Goal: Information Seeking & Learning: Learn about a topic

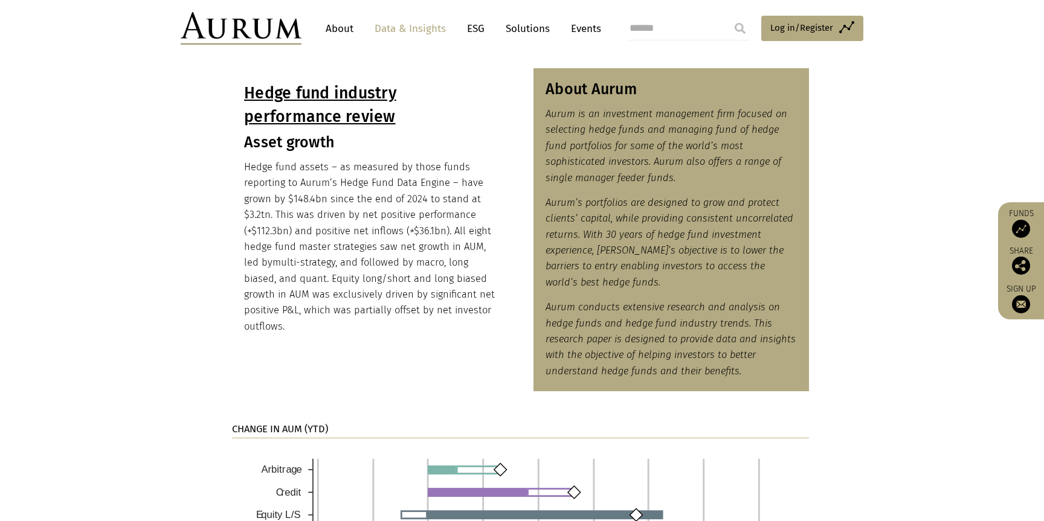
scroll to position [544, 0]
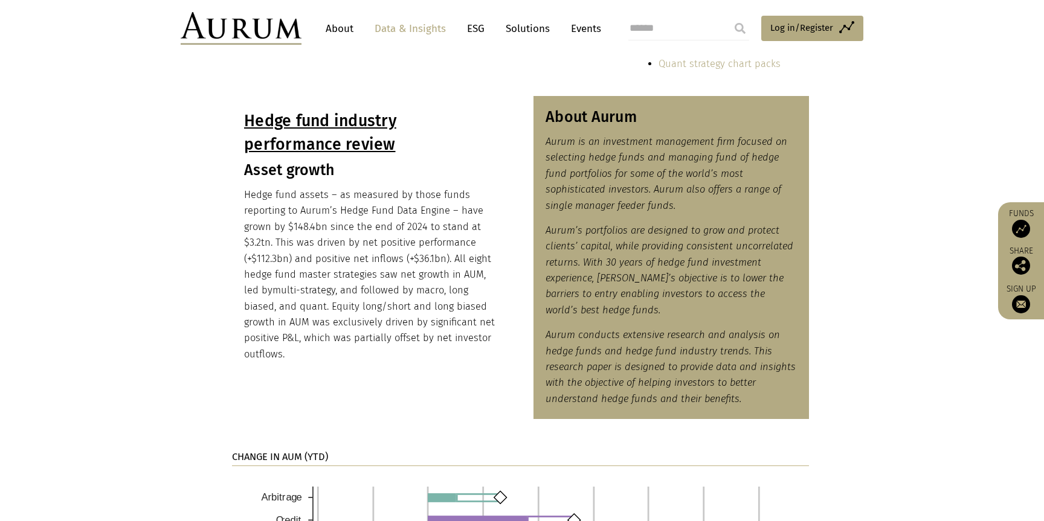
click at [276, 33] on img at bounding box center [241, 28] width 121 height 33
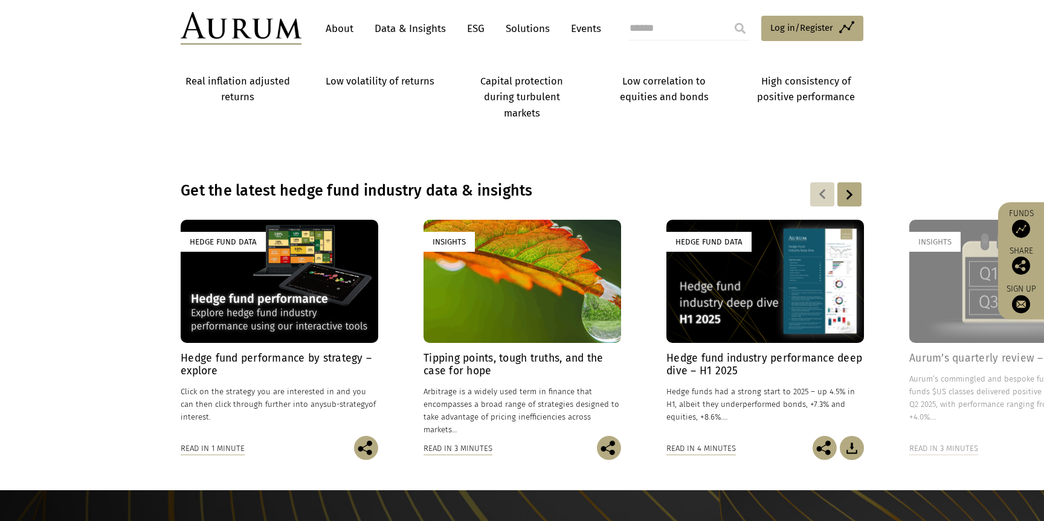
scroll to position [725, 0]
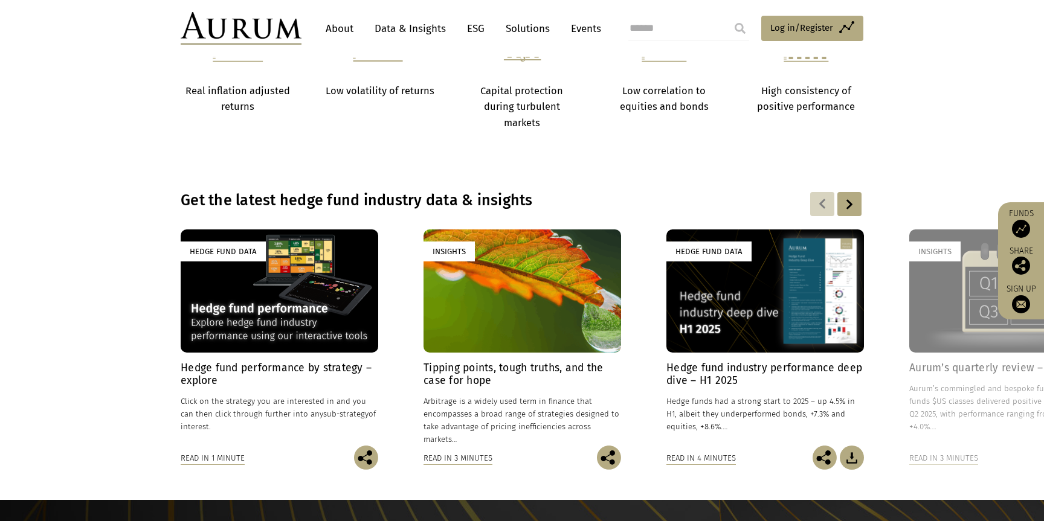
click at [233, 462] on div "Read in 1 minute" at bounding box center [213, 458] width 64 height 13
click at [231, 456] on div "Read in 1 minute" at bounding box center [213, 458] width 64 height 13
click at [263, 344] on div "Hedge Fund Data" at bounding box center [279, 291] width 197 height 123
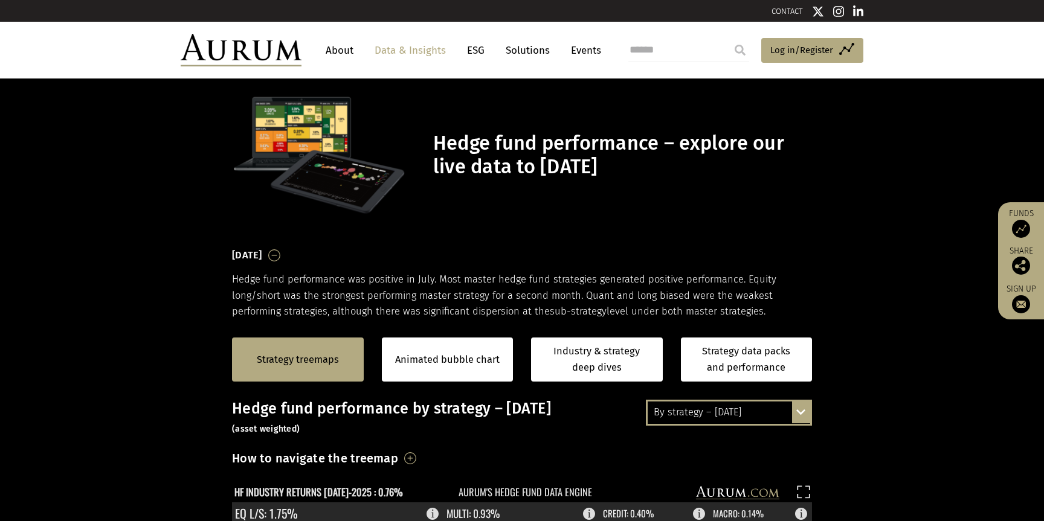
click at [262, 254] on h3 "July 2025" at bounding box center [247, 255] width 30 height 18
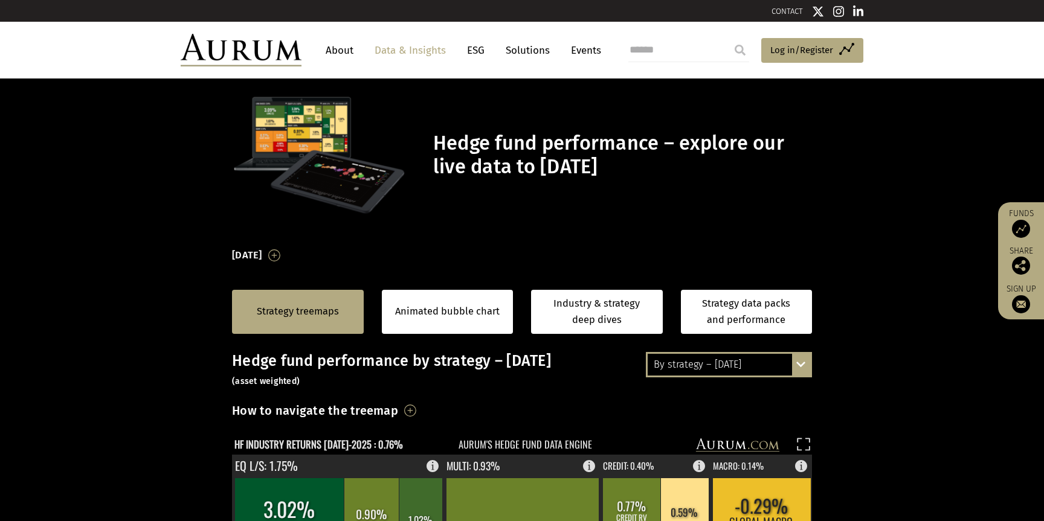
click at [262, 254] on h3 "July 2025" at bounding box center [247, 255] width 30 height 18
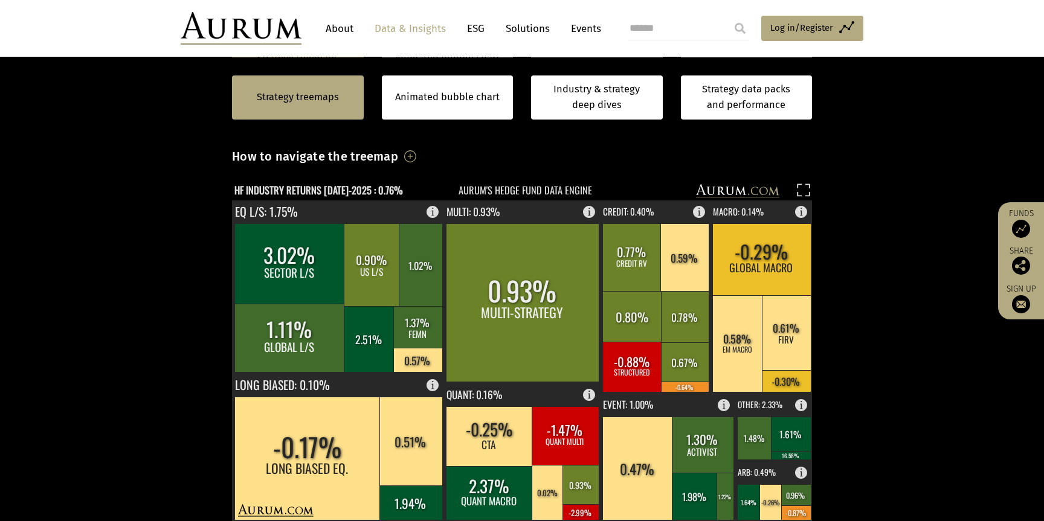
scroll to position [362, 0]
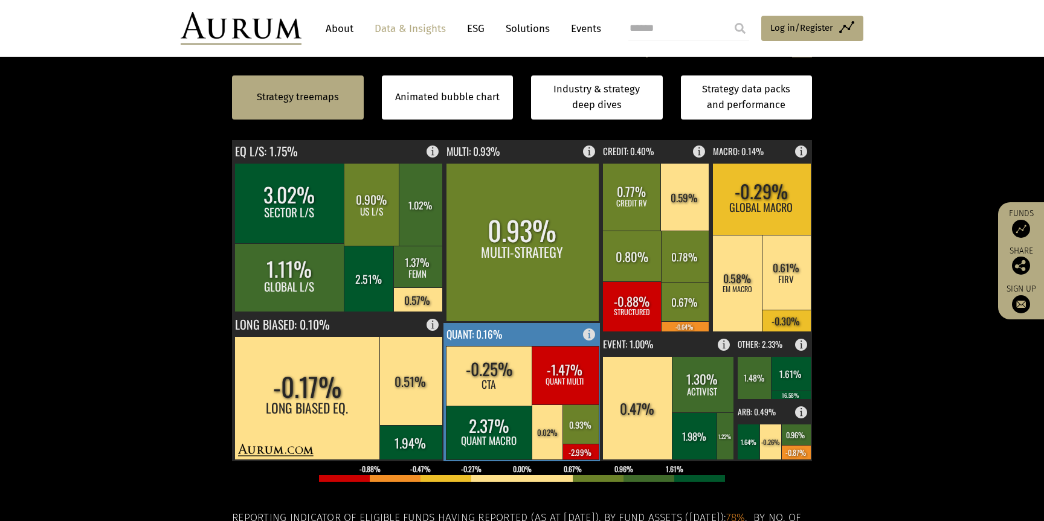
click at [594, 338] on rect at bounding box center [592, 331] width 14 height 17
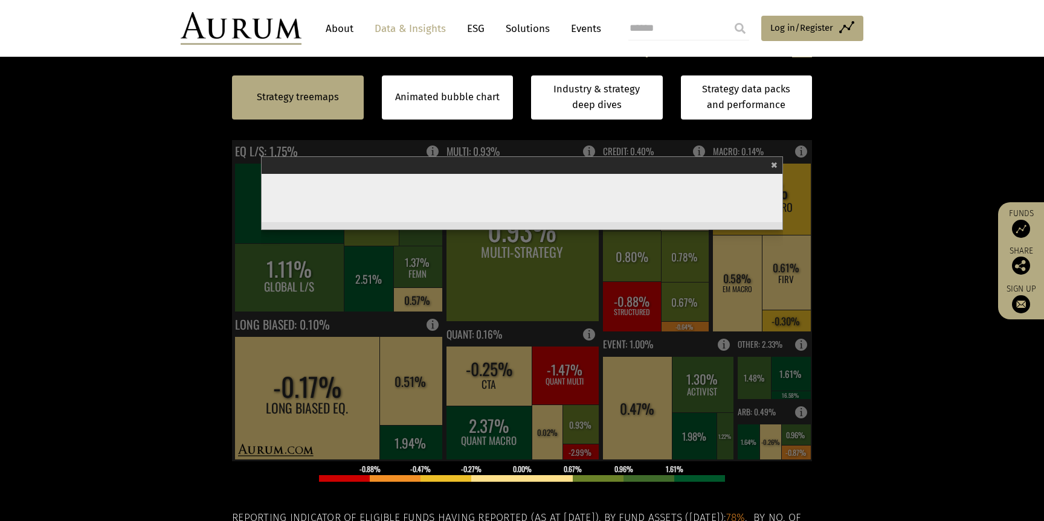
click at [776, 162] on span "×" at bounding box center [774, 163] width 7 height 14
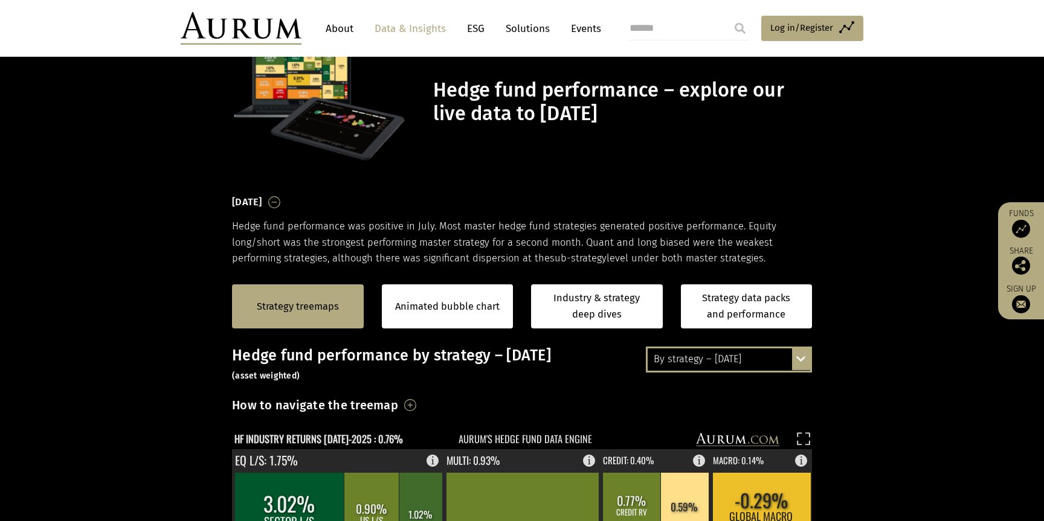
scroll to position [0, 0]
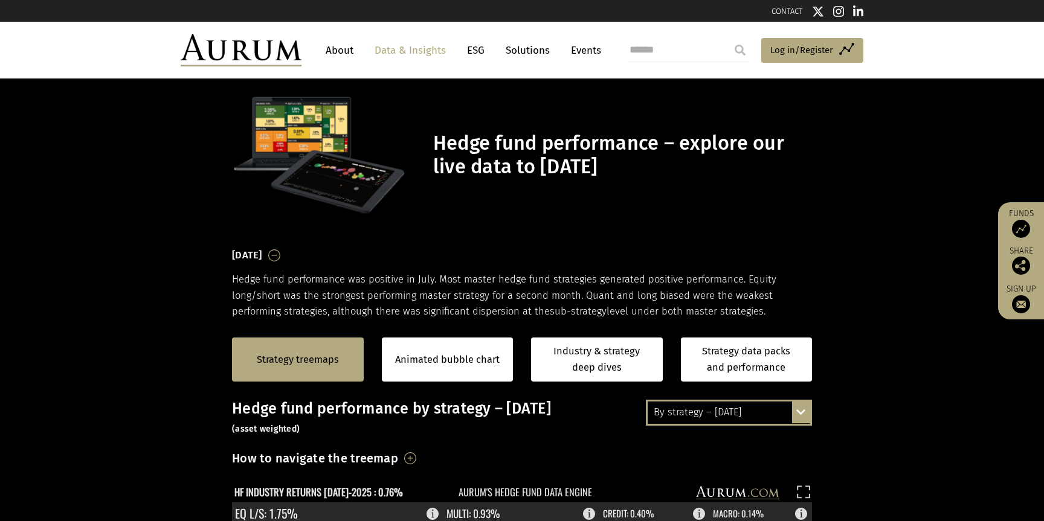
click at [342, 54] on link "About" at bounding box center [339, 50] width 40 height 22
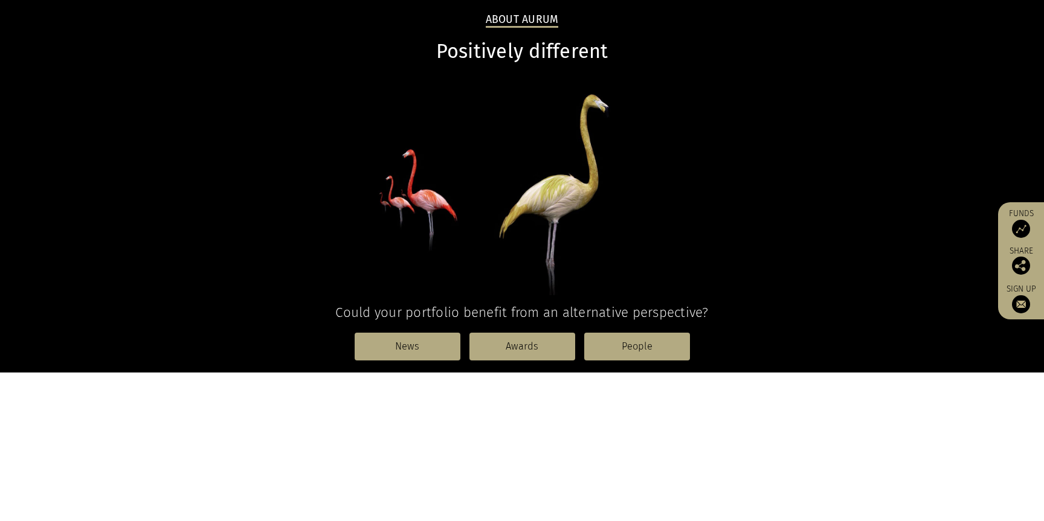
scroll to position [242, 0]
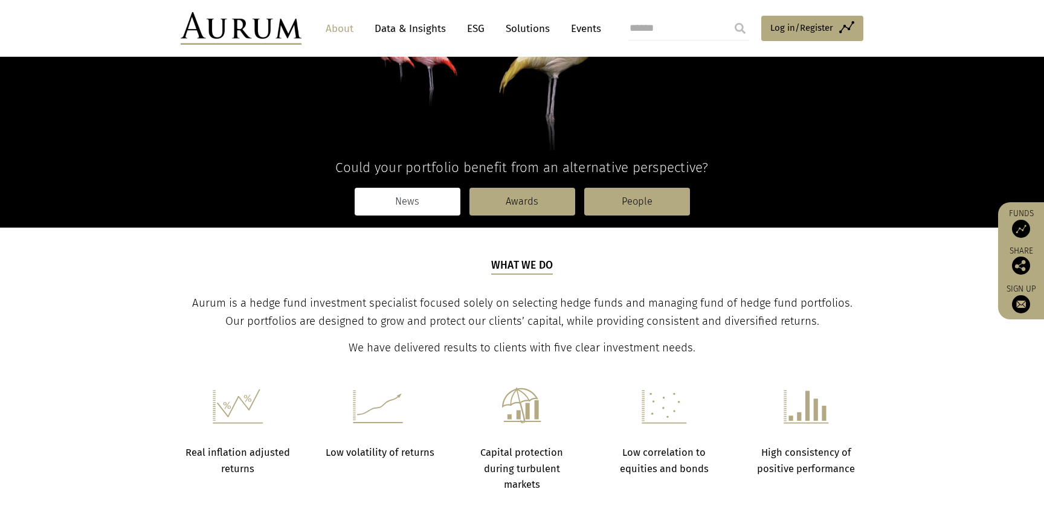
click at [370, 204] on link "News" at bounding box center [408, 202] width 106 height 28
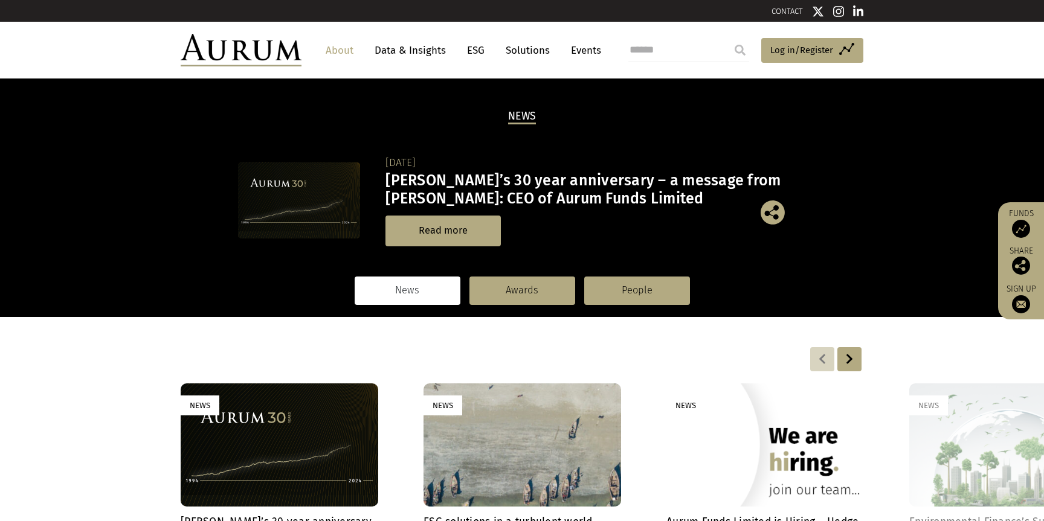
click at [335, 50] on link "About" at bounding box center [339, 50] width 40 height 22
click at [280, 50] on img at bounding box center [241, 50] width 121 height 33
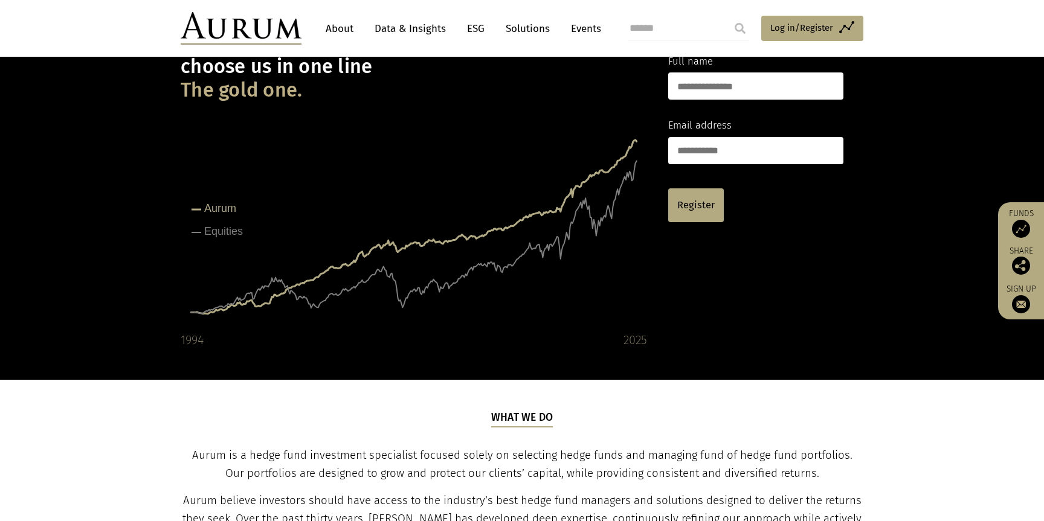
scroll to position [82, 0]
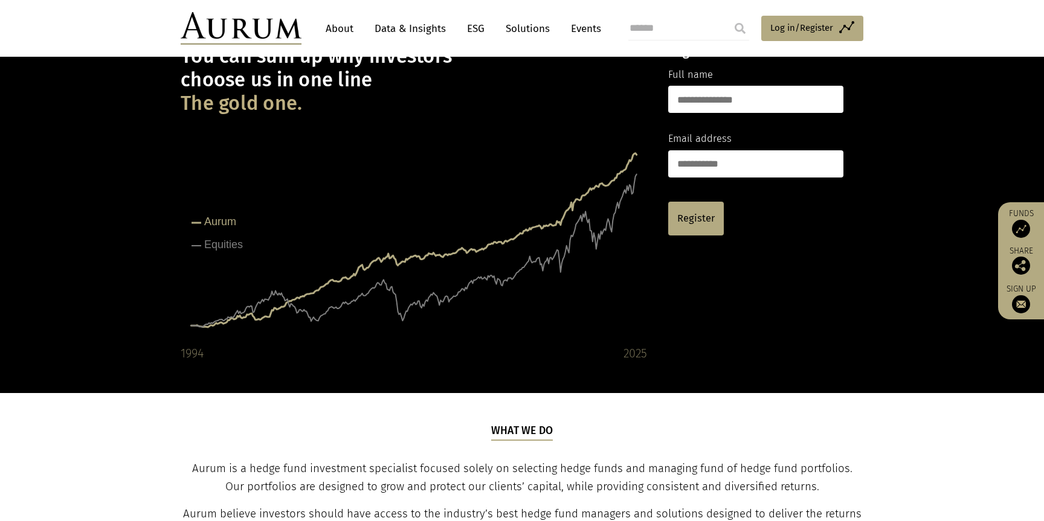
click at [432, 37] on link "Data & Insights" at bounding box center [409, 29] width 83 height 22
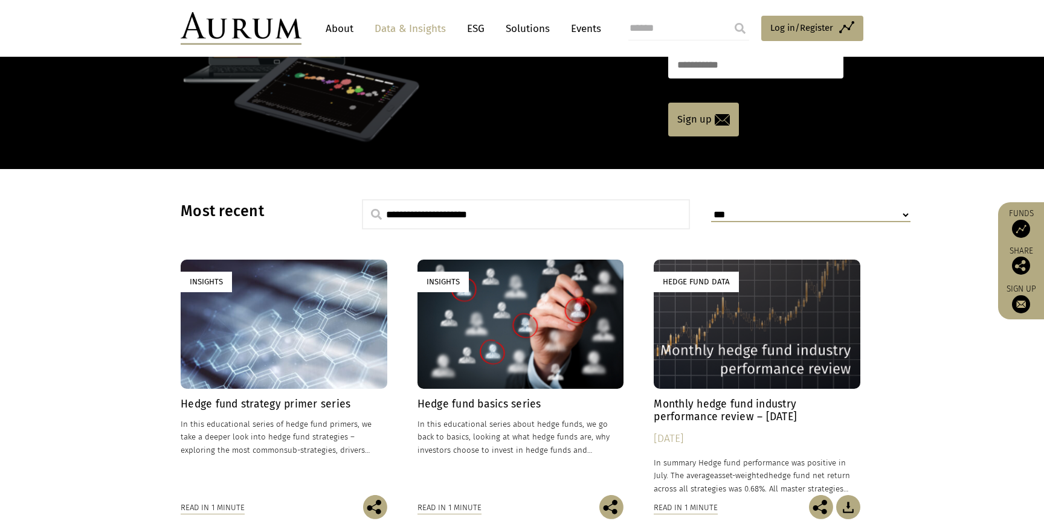
scroll to position [362, 0]
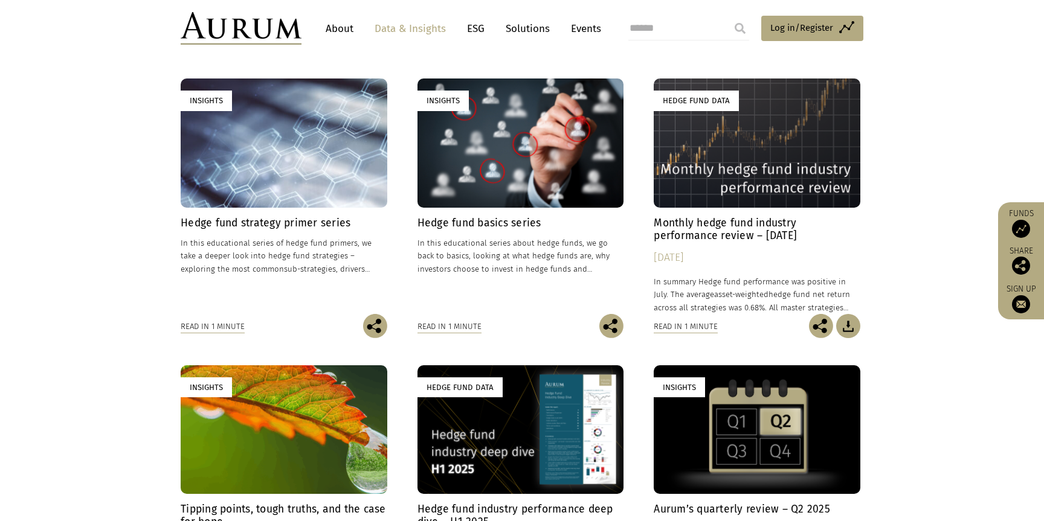
click at [300, 149] on div "Insights" at bounding box center [284, 143] width 207 height 129
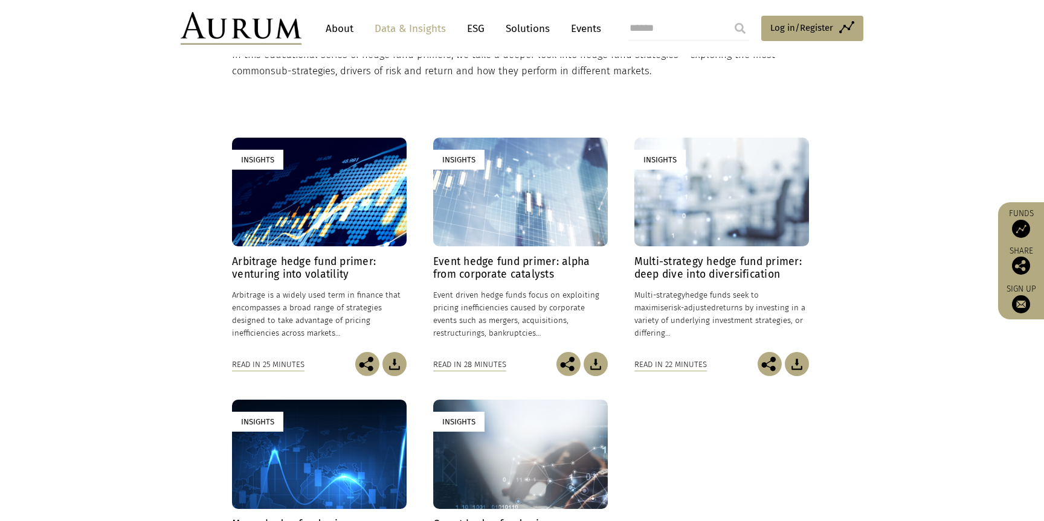
scroll to position [362, 0]
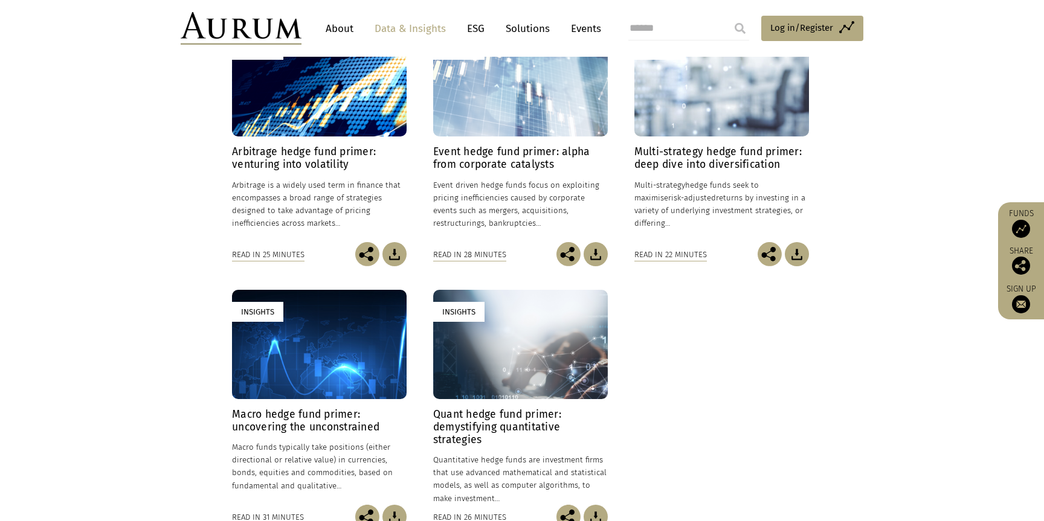
click at [576, 335] on div "Insights" at bounding box center [520, 344] width 175 height 109
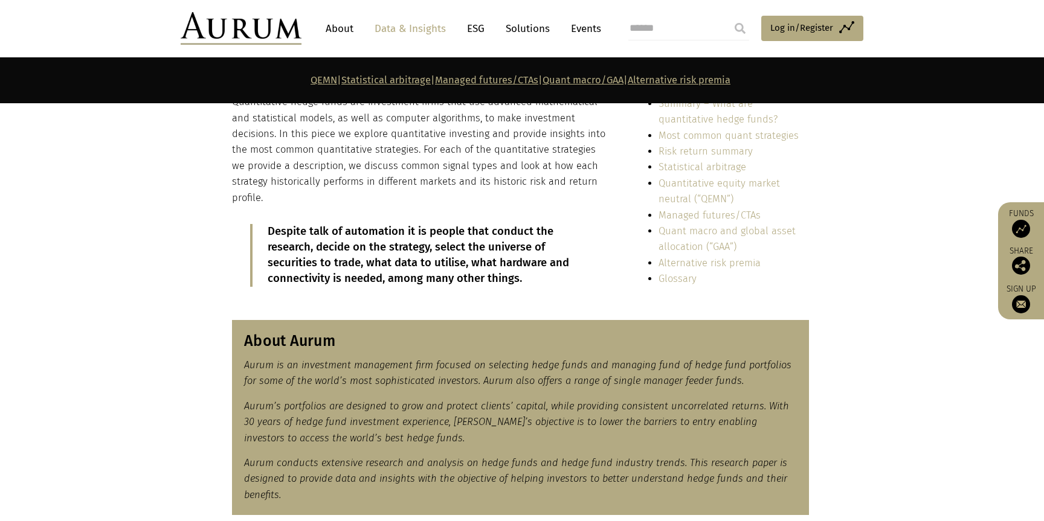
scroll to position [242, 0]
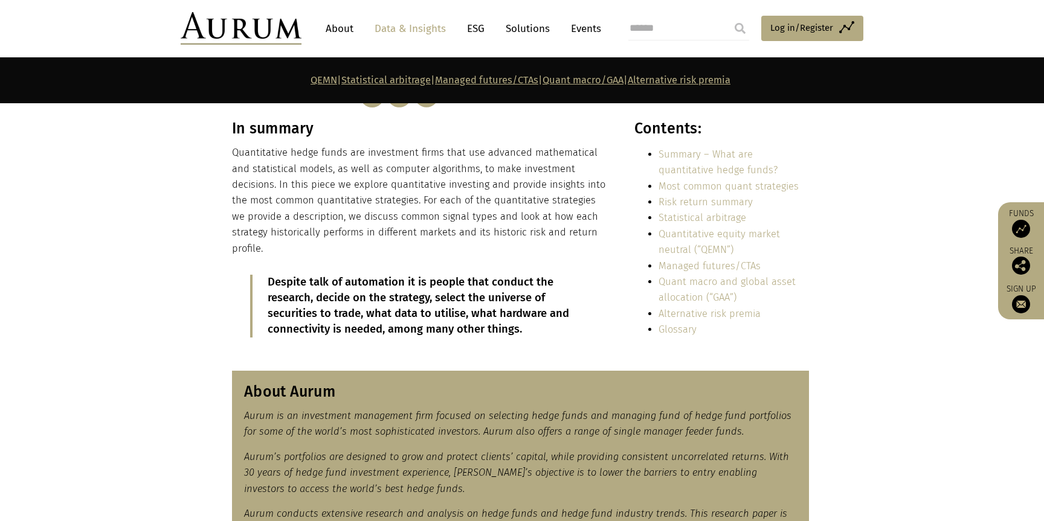
click at [727, 315] on link "Alternative risk premia" at bounding box center [709, 313] width 102 height 11
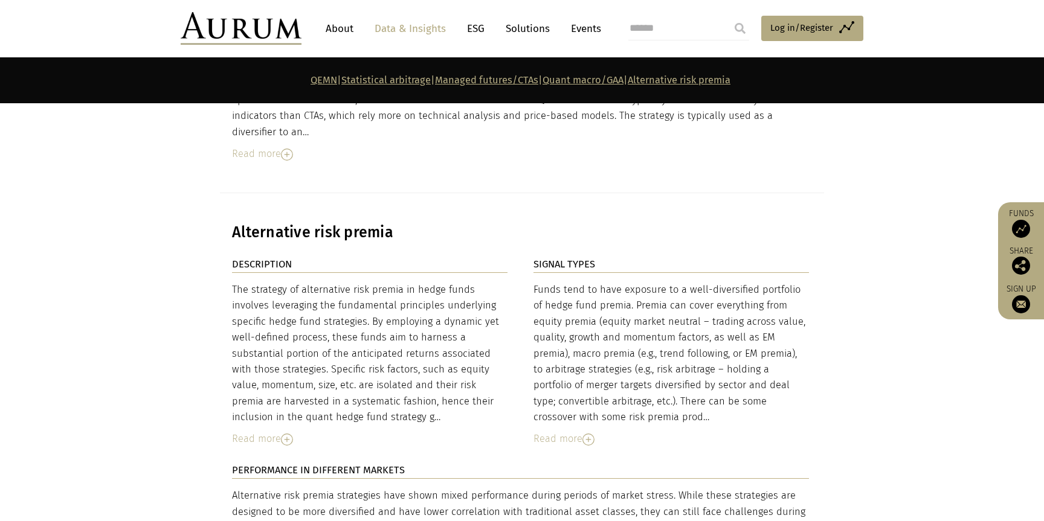
scroll to position [4659, 0]
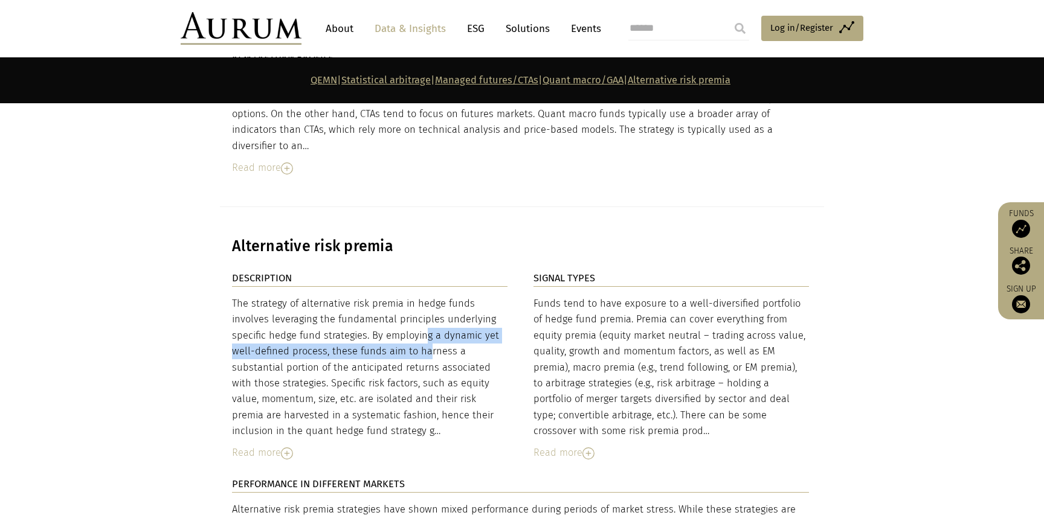
drag, startPoint x: 365, startPoint y: 228, endPoint x: 363, endPoint y: 246, distance: 17.6
click at [363, 296] on div "The strategy of alternative risk premia in hedge funds involves leveraging the …" at bounding box center [369, 368] width 275 height 144
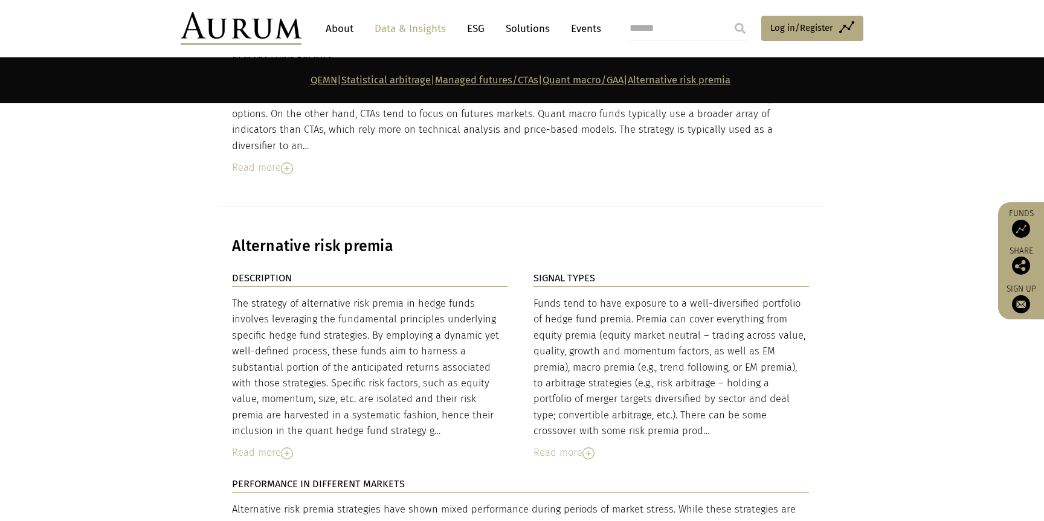
click at [352, 296] on div "The strategy of alternative risk premia in hedge funds involves leveraging the …" at bounding box center [369, 368] width 275 height 144
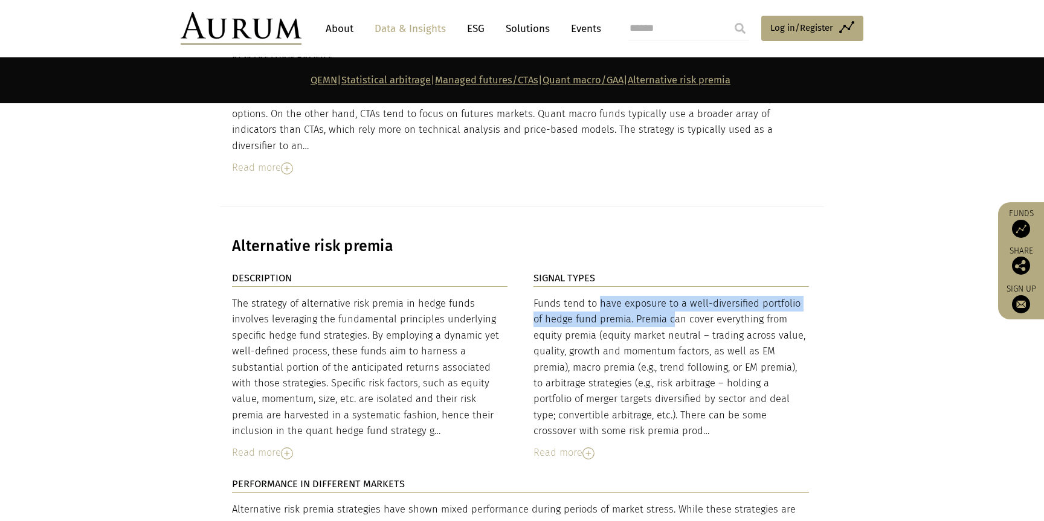
drag, startPoint x: 539, startPoint y: 199, endPoint x: 605, endPoint y: 215, distance: 67.2
click at [605, 296] on div "Funds tend to have exposure to a well-diversified portfolio of hedge fund premi…" at bounding box center [670, 368] width 275 height 144
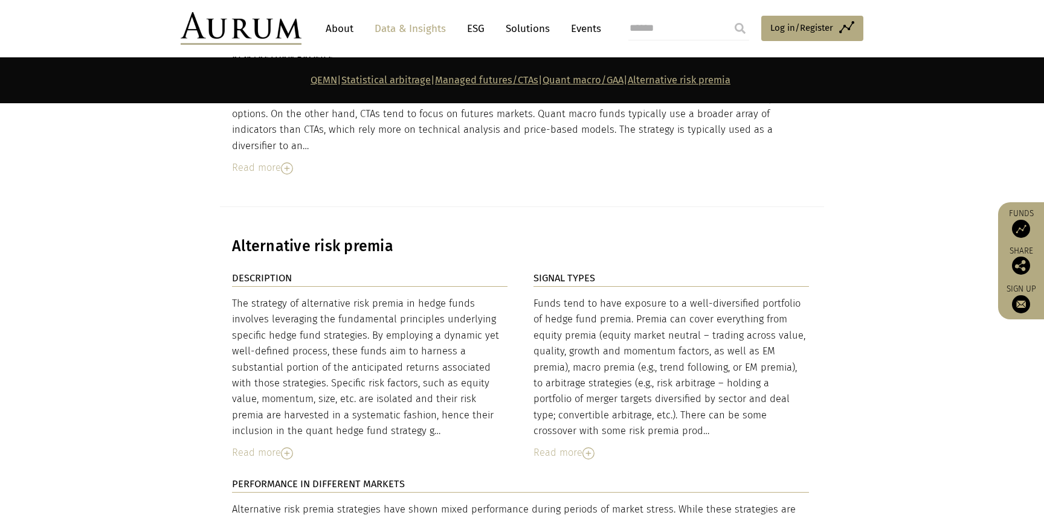
click at [614, 296] on div "Funds tend to have exposure to a well-diversified portfolio of hedge fund premi…" at bounding box center [670, 368] width 275 height 144
drag, startPoint x: 626, startPoint y: 214, endPoint x: 560, endPoint y: 229, distance: 67.4
click at [560, 296] on div "Funds tend to have exposure to a well-diversified portfolio of hedge fund premi…" at bounding box center [670, 368] width 275 height 144
drag, startPoint x: 577, startPoint y: 229, endPoint x: 661, endPoint y: 225, distance: 83.5
click at [661, 296] on div "Funds tend to have exposure to a well-diversified portfolio of hedge fund premi…" at bounding box center [670, 368] width 275 height 144
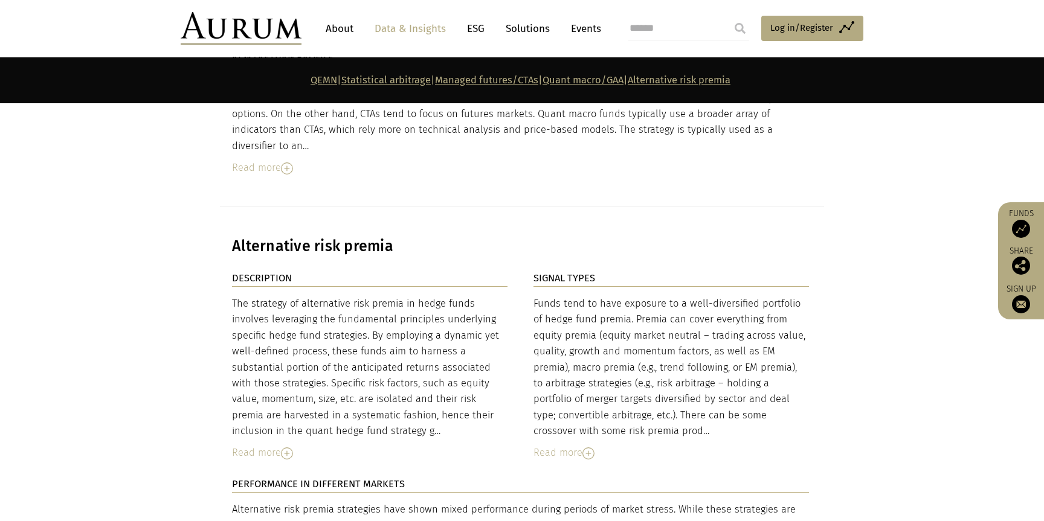
click at [695, 296] on div "Funds tend to have exposure to a well-diversified portfolio of hedge fund premi…" at bounding box center [670, 368] width 275 height 144
drag, startPoint x: 677, startPoint y: 245, endPoint x: 766, endPoint y: 245, distance: 89.4
click at [766, 296] on div "Funds tend to have exposure to a well-diversified portfolio of hedge fund premi…" at bounding box center [670, 368] width 275 height 144
click at [773, 296] on div "Funds tend to have exposure to a well-diversified portfolio of hedge fund premi…" at bounding box center [670, 368] width 275 height 144
click at [549, 296] on div "Funds tend to have exposure to a well-diversified portfolio of hedge fund premi…" at bounding box center [670, 368] width 275 height 144
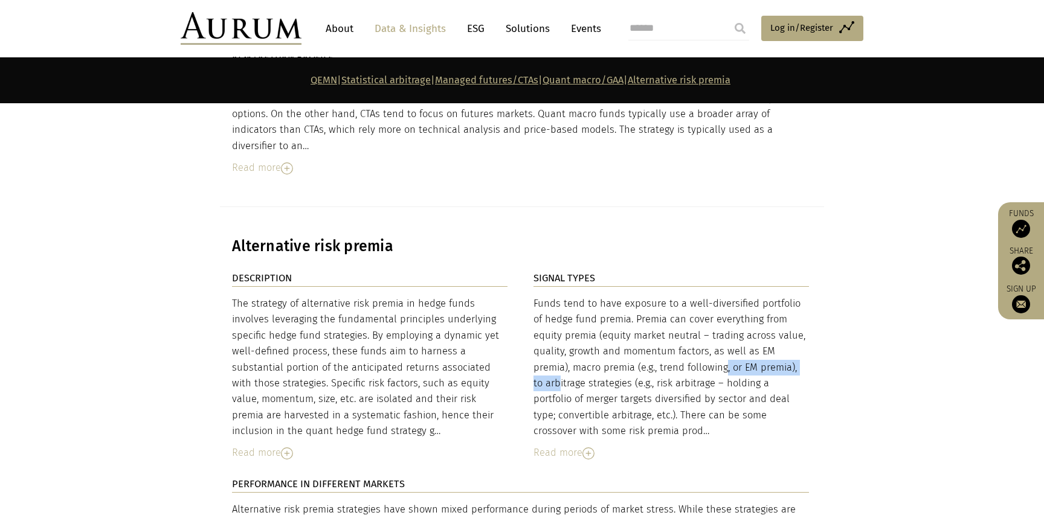
drag, startPoint x: 699, startPoint y: 262, endPoint x: 597, endPoint y: 262, distance: 102.7
click at [597, 296] on div "Funds tend to have exposure to a well-diversified portfolio of hedge fund premi…" at bounding box center [670, 368] width 275 height 144
click at [685, 296] on div "Funds tend to have exposure to a well-diversified portfolio of hedge fund premi…" at bounding box center [670, 368] width 275 height 144
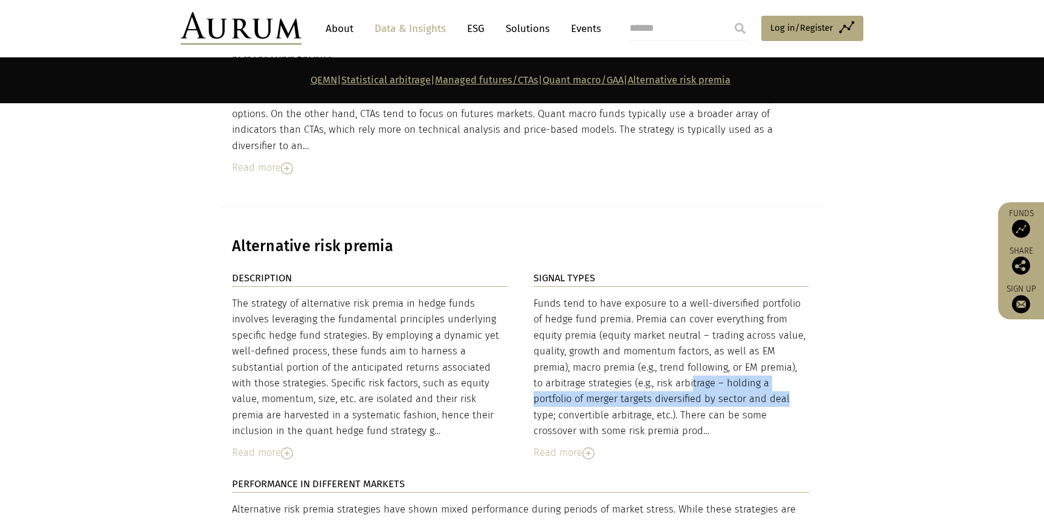
drag, startPoint x: 590, startPoint y: 278, endPoint x: 642, endPoint y: 279, distance: 51.9
click at [637, 296] on div "Funds tend to have exposure to a well-diversified portfolio of hedge fund premi…" at bounding box center [670, 368] width 275 height 144
click at [652, 296] on div "Funds tend to have exposure to a well-diversified portfolio of hedge fund premi…" at bounding box center [670, 368] width 275 height 144
click at [583, 448] on img at bounding box center [588, 454] width 12 height 12
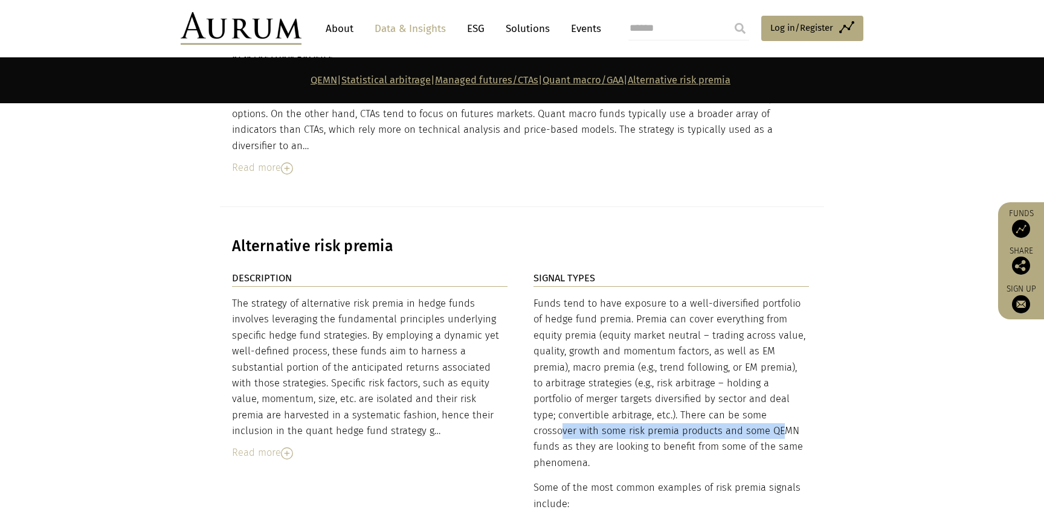
drag, startPoint x: 651, startPoint y: 310, endPoint x: 603, endPoint y: 330, distance: 52.3
drag, startPoint x: 648, startPoint y: 330, endPoint x: 759, endPoint y: 338, distance: 111.4
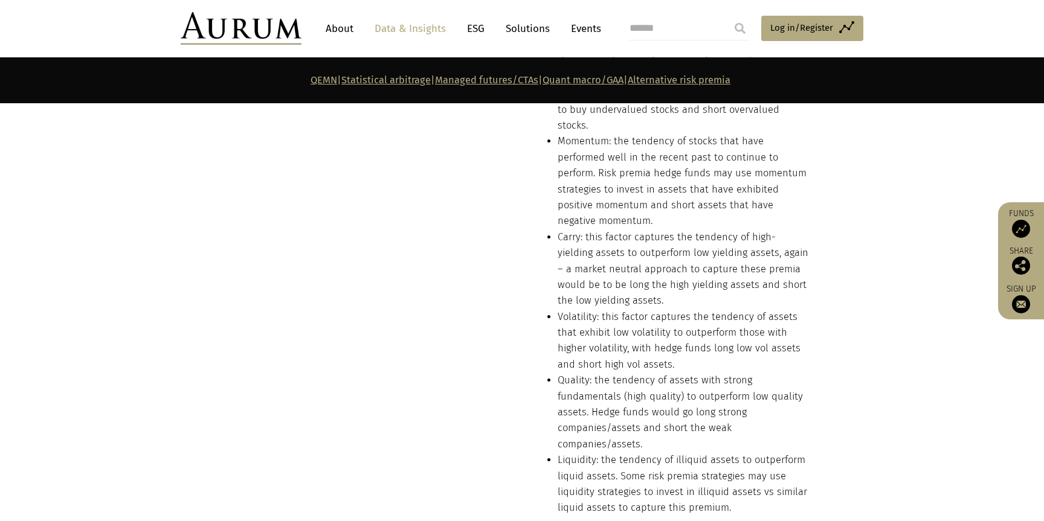
scroll to position [5082, 0]
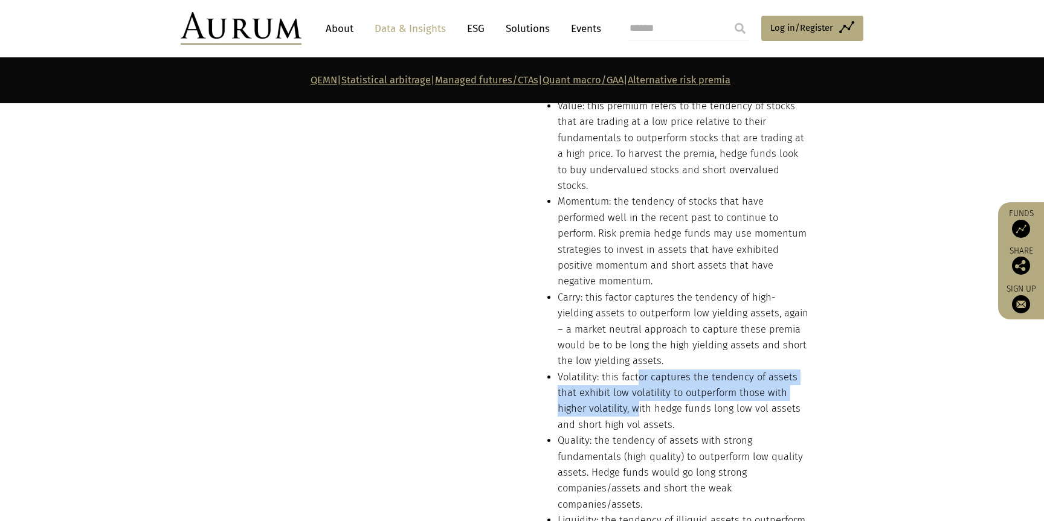
drag, startPoint x: 639, startPoint y: 227, endPoint x: 638, endPoint y: 260, distance: 32.6
click at [638, 370] on li "Volatility: this factor captures the tendency of assets that exhibit low volati…" at bounding box center [682, 402] width 251 height 64
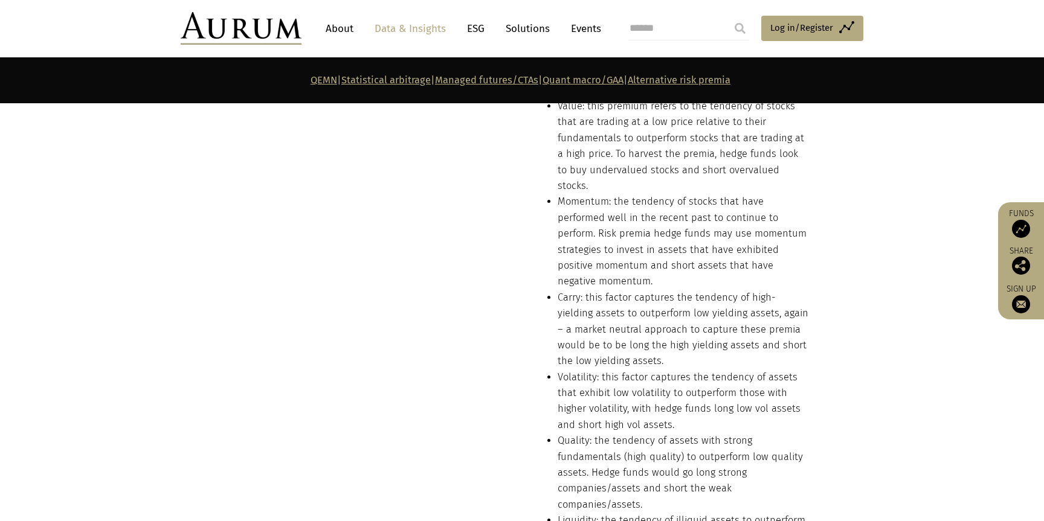
drag, startPoint x: 748, startPoint y: 261, endPoint x: 815, endPoint y: 268, distance: 68.0
click at [748, 370] on li "Volatility: this factor captures the tendency of assets that exhibit low volati…" at bounding box center [682, 402] width 251 height 64
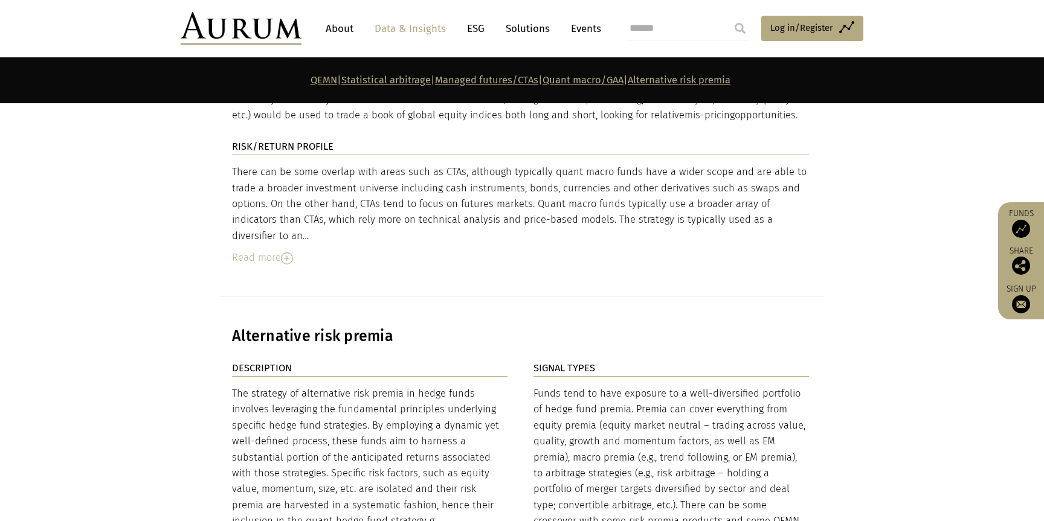
scroll to position [4538, 0]
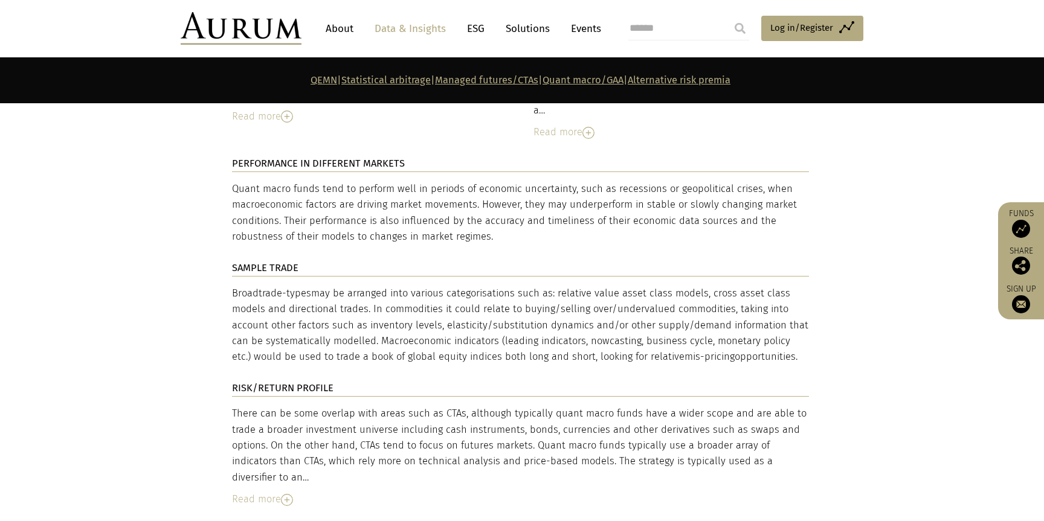
scroll to position [4236, 0]
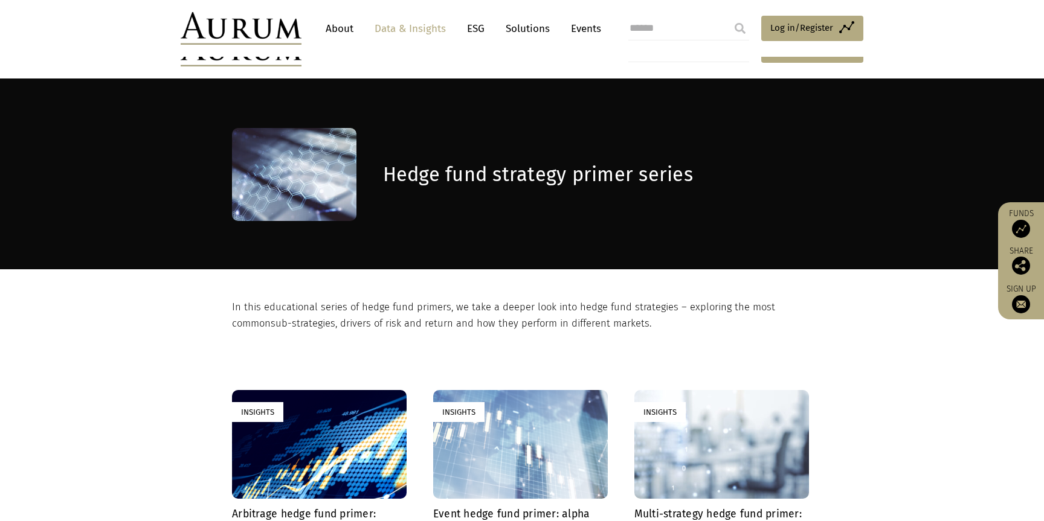
scroll to position [362, 0]
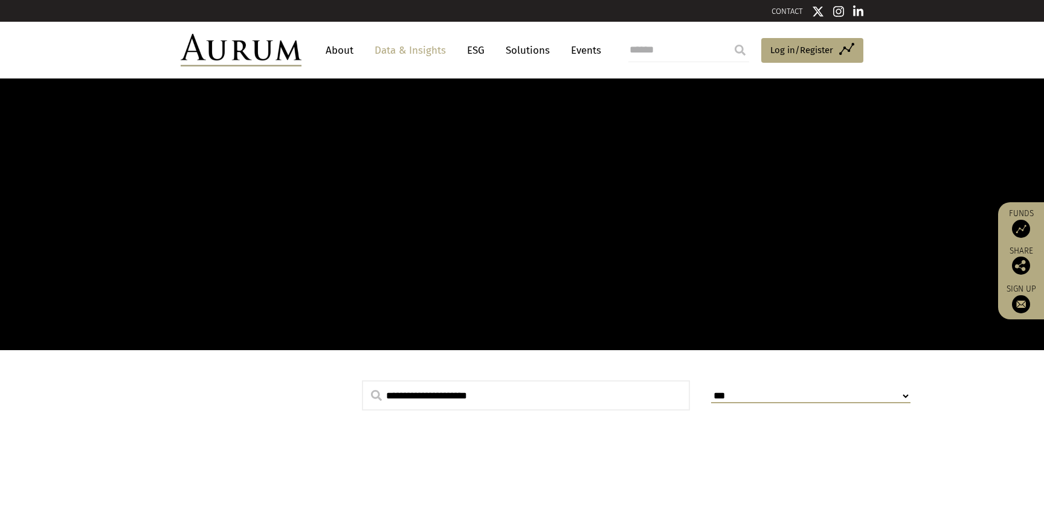
scroll to position [362, 0]
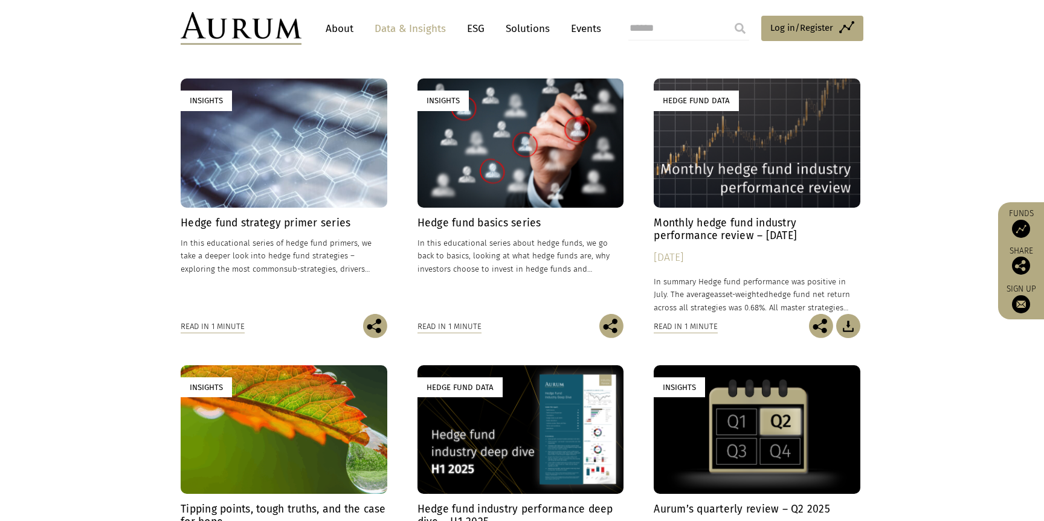
click at [731, 223] on h4 "Monthly hedge fund industry performance review – [DATE]" at bounding box center [756, 229] width 207 height 25
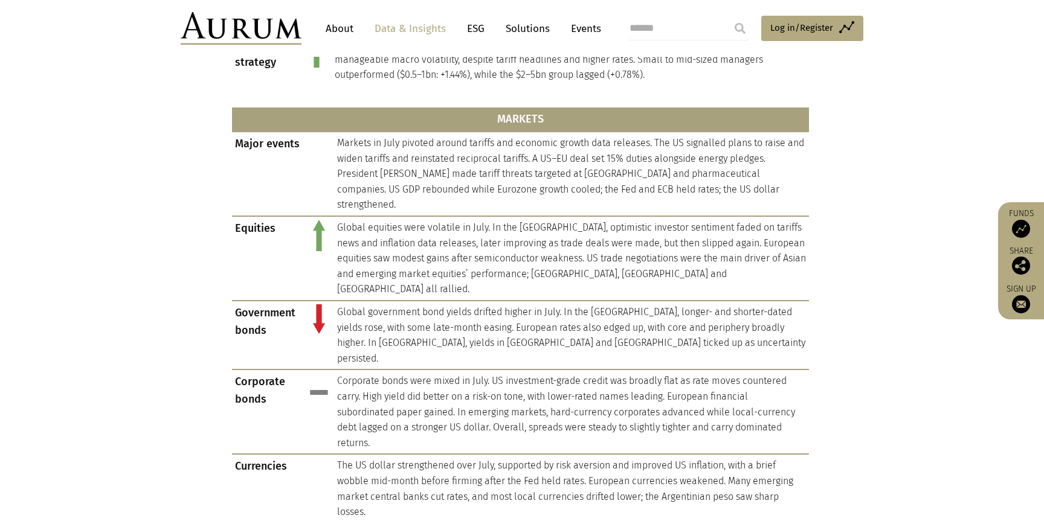
scroll to position [725, 0]
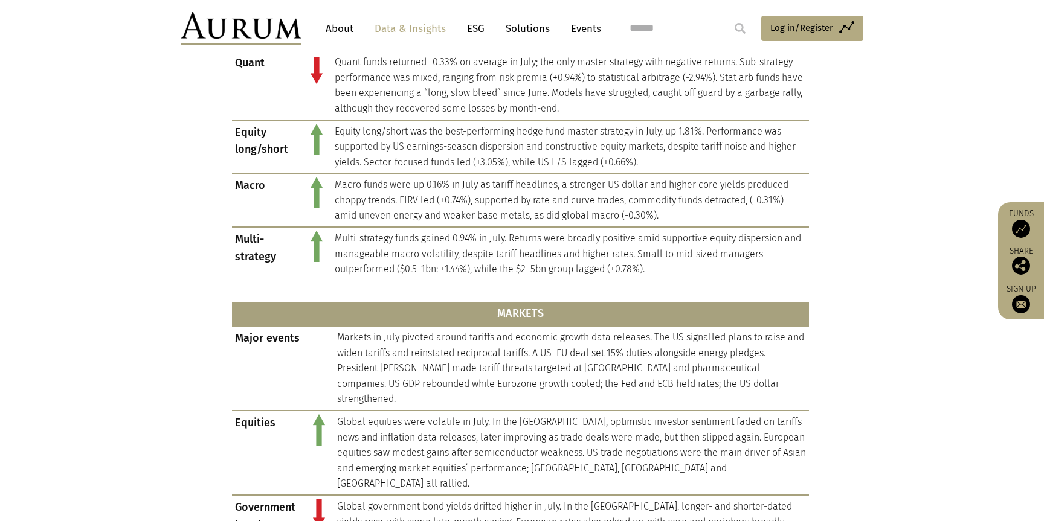
click at [260, 28] on img at bounding box center [241, 28] width 121 height 33
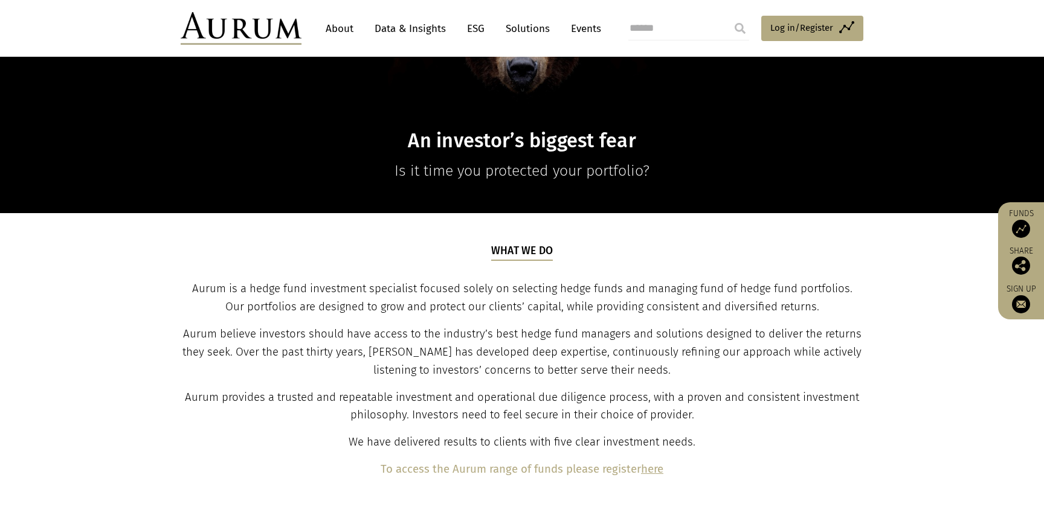
scroll to position [60, 0]
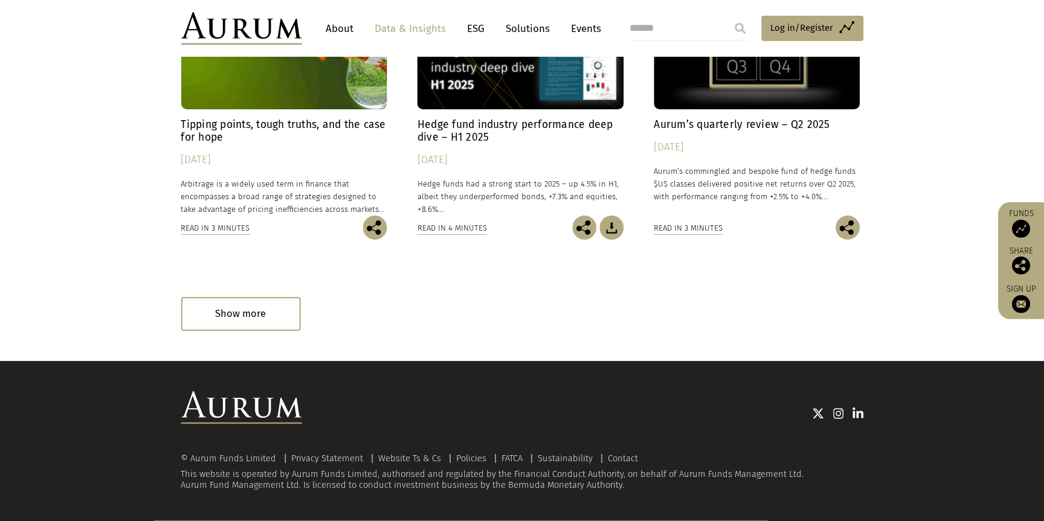
scroll to position [747, 0]
